Goal: Task Accomplishment & Management: Manage account settings

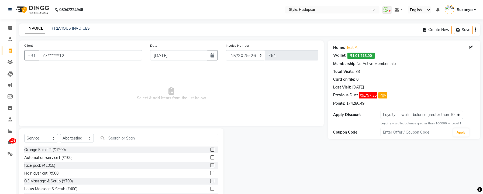
select select "157"
select select "service"
select select "495"
select select "1: Object"
click at [9, 151] on span at bounding box center [9, 154] width 9 height 6
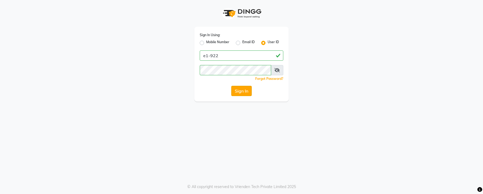
click at [243, 90] on button "Sign In" at bounding box center [241, 91] width 20 height 10
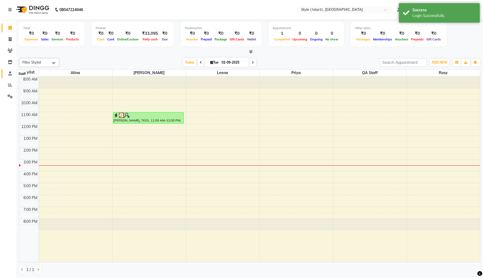
click at [10, 73] on icon at bounding box center [10, 73] width 4 height 4
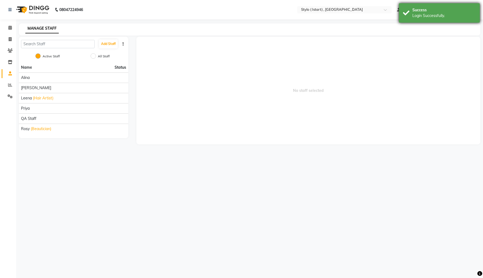
click at [433, 11] on div "Success" at bounding box center [443, 10] width 63 height 6
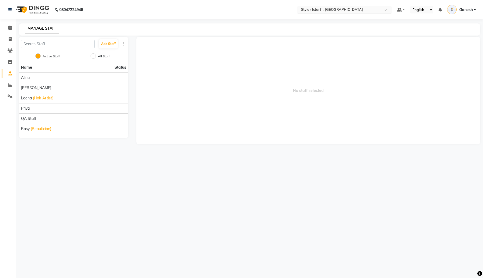
click at [380, 11] on div at bounding box center [344, 10] width 94 height 5
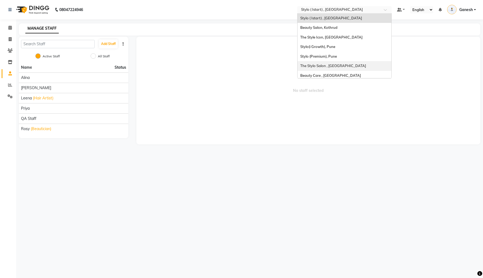
scroll to position [2, 0]
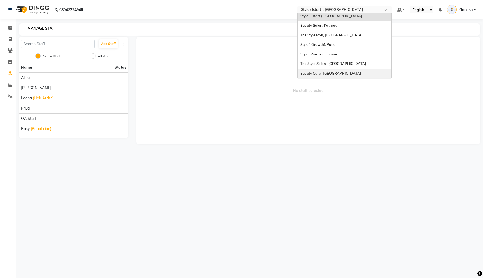
click at [344, 74] on span "Beauty Care , [GEOGRAPHIC_DATA]" at bounding box center [330, 73] width 61 height 4
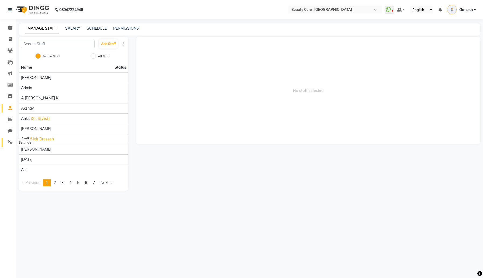
click at [8, 143] on icon at bounding box center [10, 142] width 5 height 4
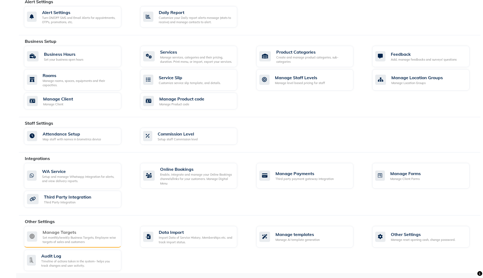
scroll to position [160, 0]
click at [82, 259] on div "Timeline of actions taken in the system- helps you track changes and user activ…" at bounding box center [78, 263] width 75 height 9
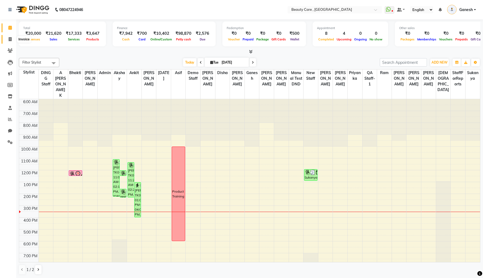
click at [10, 39] on icon at bounding box center [10, 39] width 3 height 4
select select "service"
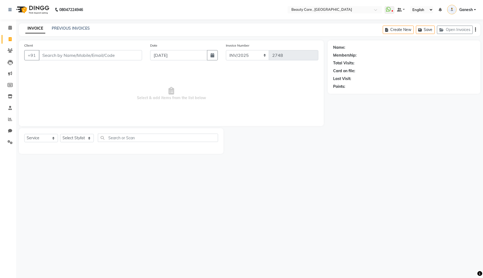
select select "77828"
